Goal: Information Seeking & Learning: Learn about a topic

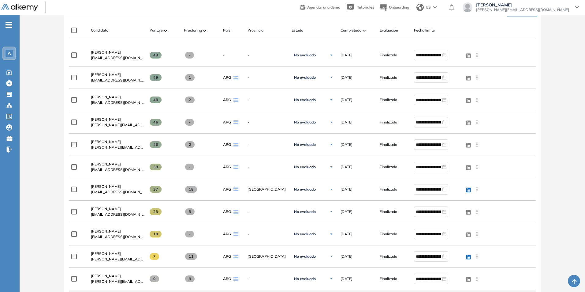
scroll to position [122, 0]
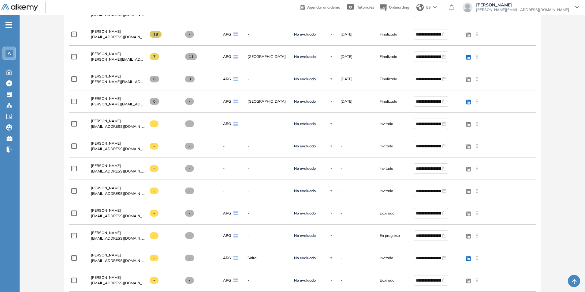
scroll to position [282, 0]
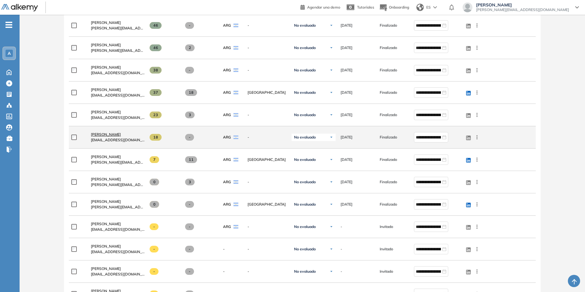
click at [102, 133] on span "[PERSON_NAME]" at bounding box center [106, 134] width 30 height 5
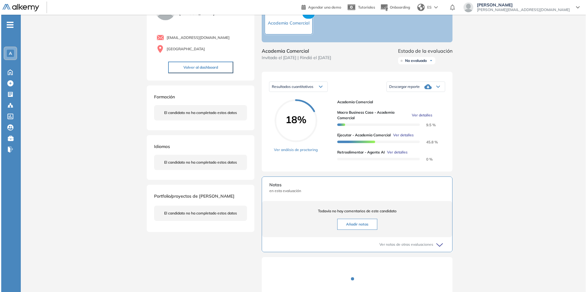
scroll to position [61, 0]
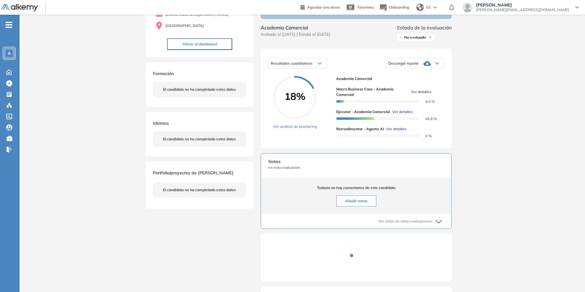
click at [423, 95] on span "Ver detalles" at bounding box center [421, 92] width 20 height 6
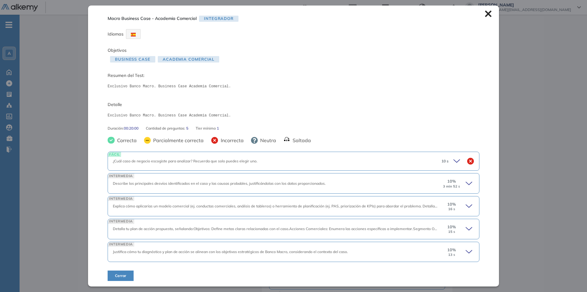
click at [456, 161] on icon at bounding box center [458, 161] width 9 height 9
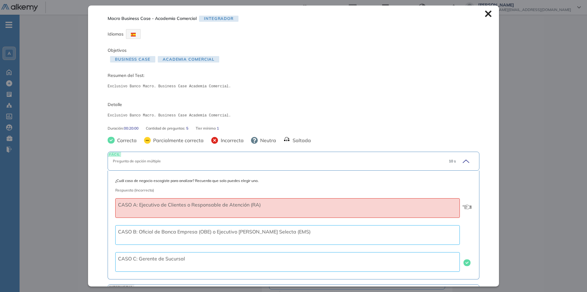
click at [461, 159] on icon at bounding box center [465, 161] width 9 height 9
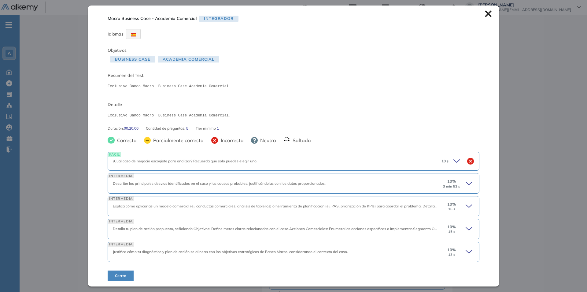
click at [466, 182] on icon at bounding box center [470, 183] width 9 height 9
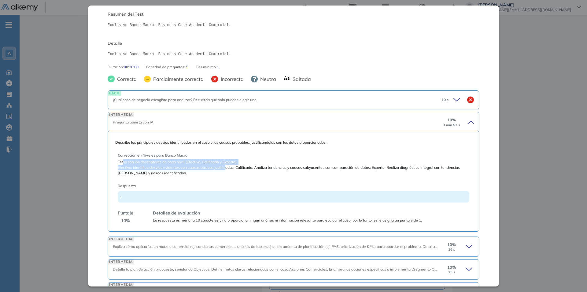
drag, startPoint x: 123, startPoint y: 162, endPoint x: 224, endPoint y: 167, distance: 101.4
click at [224, 167] on div "Corrección en Niveles para Banco Macro Estos son los descriptores de cada nivel…" at bounding box center [294, 163] width 352 height 23
click at [121, 172] on span "Efectivo: Identifica desvíos evidentes con causas básicas justificadas; Calific…" at bounding box center [294, 170] width 352 height 11
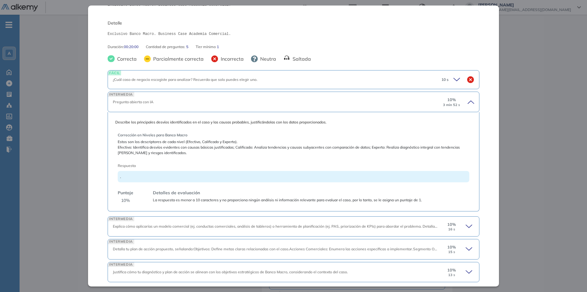
scroll to position [102, 0]
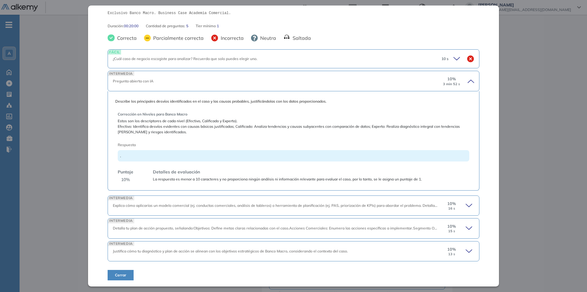
click at [466, 204] on icon at bounding box center [470, 205] width 9 height 9
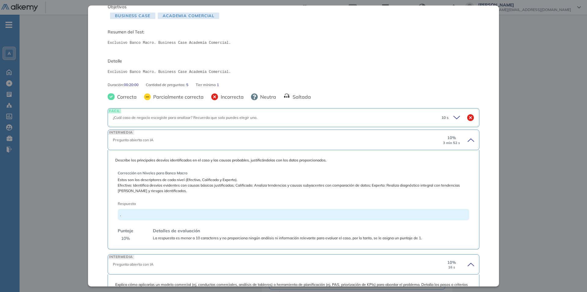
scroll to position [30, 0]
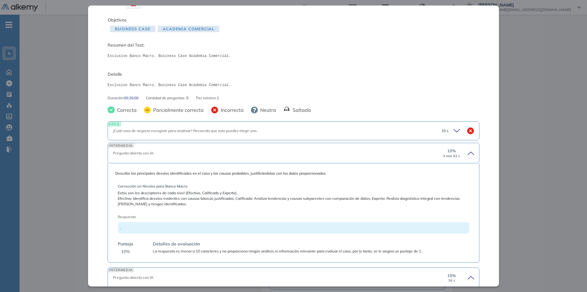
click at [467, 151] on icon at bounding box center [470, 153] width 9 height 9
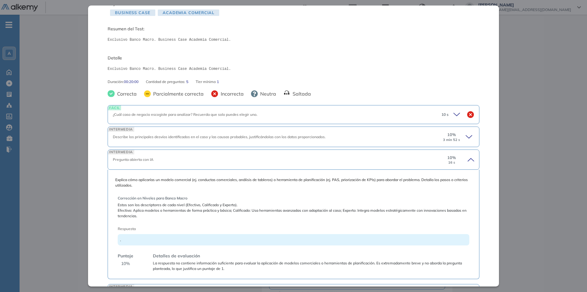
scroll to position [0, 0]
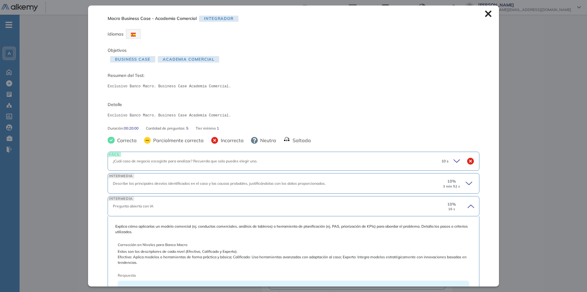
click at [485, 15] on icon at bounding box center [488, 13] width 7 height 7
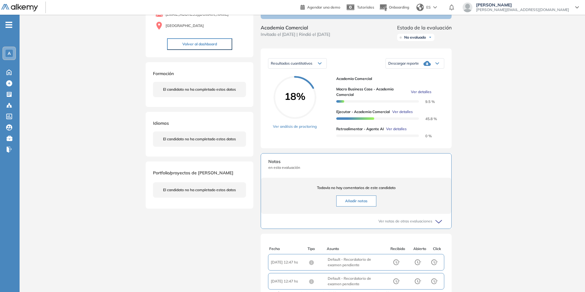
click at [407, 114] on span "Ver detalles" at bounding box center [402, 112] width 20 height 6
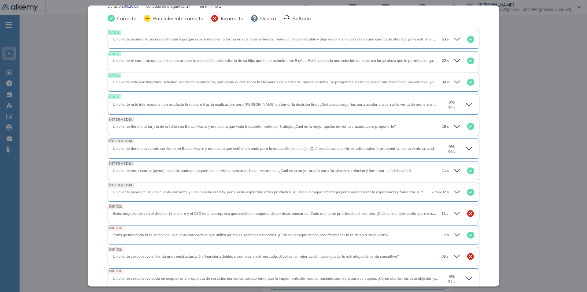
scroll to position [122, 0]
click at [454, 212] on icon at bounding box center [458, 212] width 9 height 9
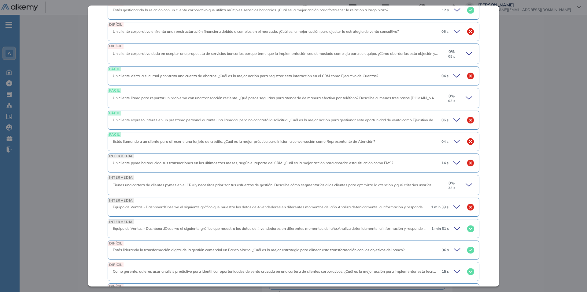
scroll to position [489, 0]
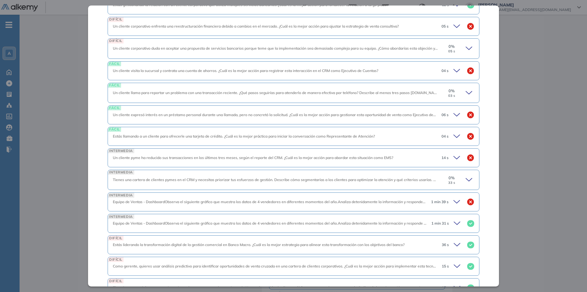
click at [454, 203] on icon at bounding box center [457, 201] width 6 height 3
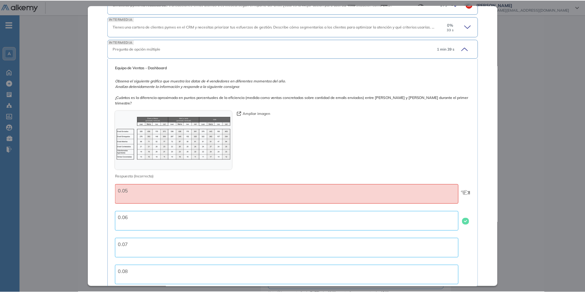
scroll to position [811, 0]
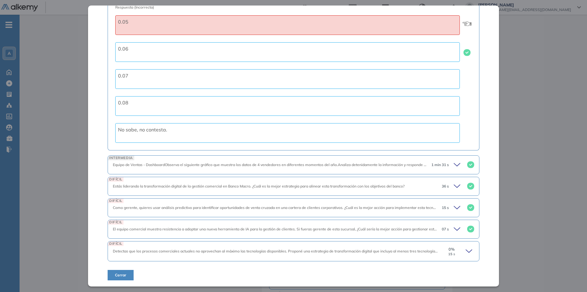
click at [115, 273] on span "Cerrar" at bounding box center [120, 275] width 11 height 6
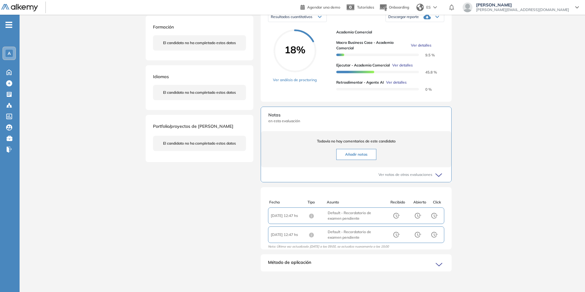
scroll to position [115, 0]
click at [439, 262] on icon at bounding box center [440, 263] width 9 height 9
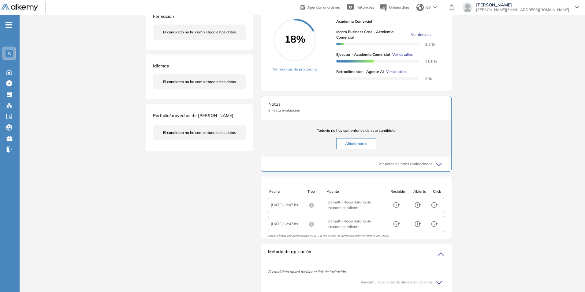
scroll to position [0, 0]
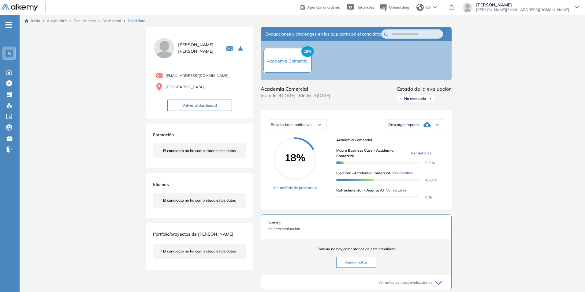
click at [307, 53] on span "18%" at bounding box center [307, 51] width 13 height 11
click at [292, 190] on link "Ver análisis de proctoring" at bounding box center [295, 188] width 44 height 6
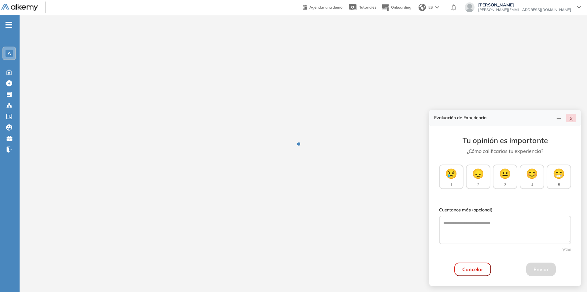
click at [571, 118] on icon "close" at bounding box center [571, 119] width 3 height 4
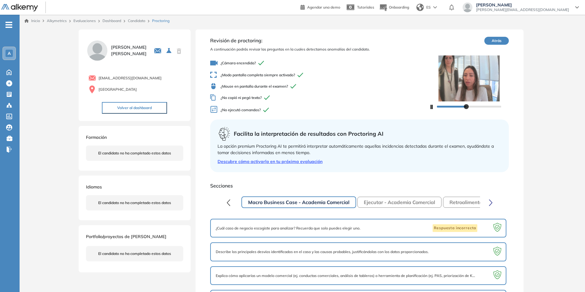
click at [484, 107] on div at bounding box center [469, 106] width 64 height 4
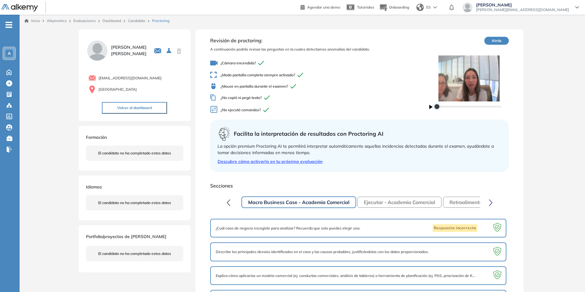
drag, startPoint x: 501, startPoint y: 106, endPoint x: 401, endPoint y: 109, distance: 99.8
click at [401, 109] on div "Revisión de proctoring: A continuación podrás revisar las preguntas en la cuale…" at bounding box center [359, 77] width 299 height 80
click at [430, 107] on icon "button" at bounding box center [430, 107] width 3 height 4
click at [502, 40] on button "Atrás" at bounding box center [496, 41] width 24 height 8
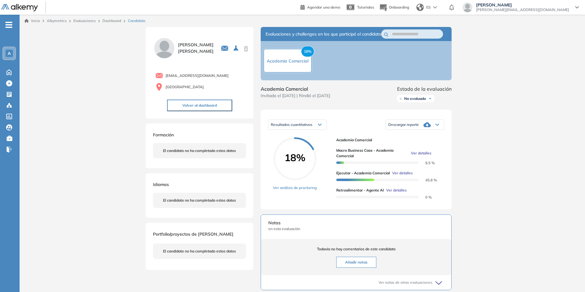
scroll to position [101, 0]
